Goal: Register for event/course

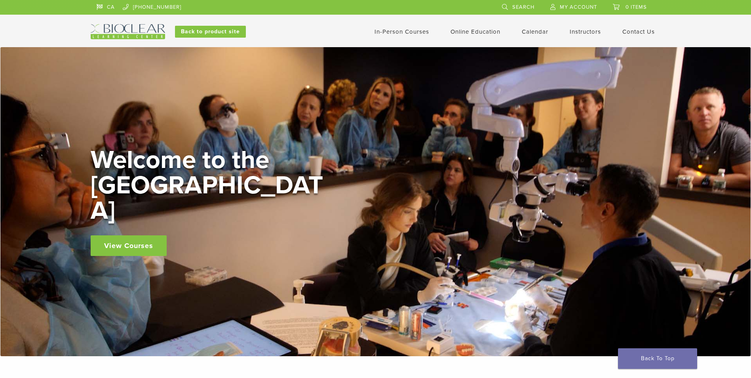
click at [396, 35] on link "In-Person Courses" at bounding box center [402, 31] width 55 height 7
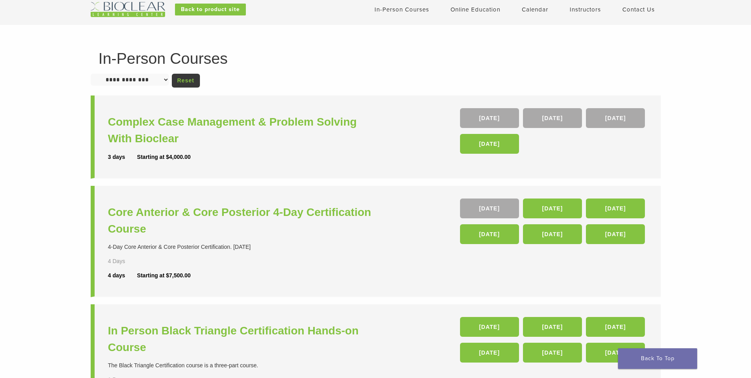
scroll to position [158, 0]
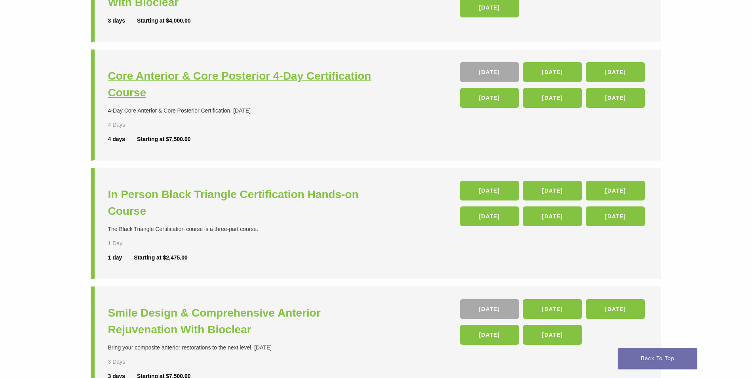
click at [215, 80] on h3 "Core Anterior & Core Posterior 4-Day Certification Course" at bounding box center [243, 84] width 270 height 33
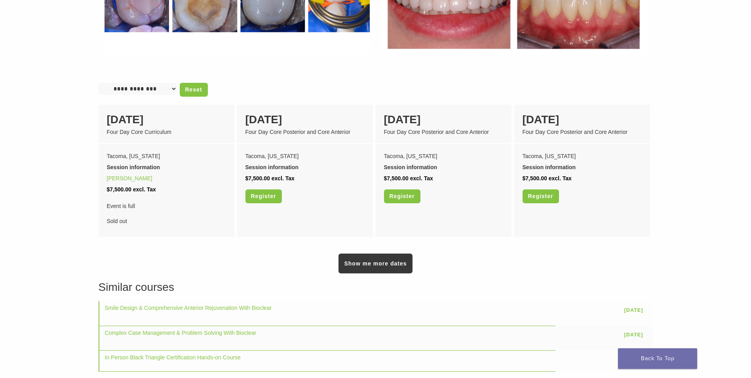
scroll to position [713, 0]
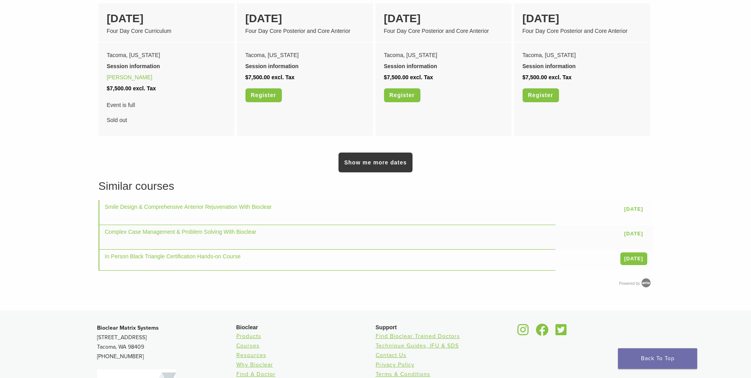
click at [378, 178] on h3 "Similar courses" at bounding box center [376, 186] width 555 height 17
click at [375, 161] on link "Show me more dates" at bounding box center [376, 162] width 74 height 20
